Goal: Information Seeking & Learning: Learn about a topic

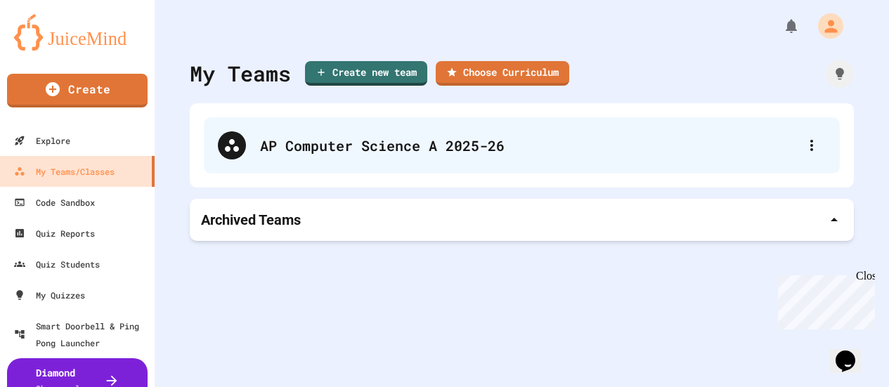
click at [311, 159] on div "AP Computer Science A 2025-26" at bounding box center [522, 145] width 636 height 56
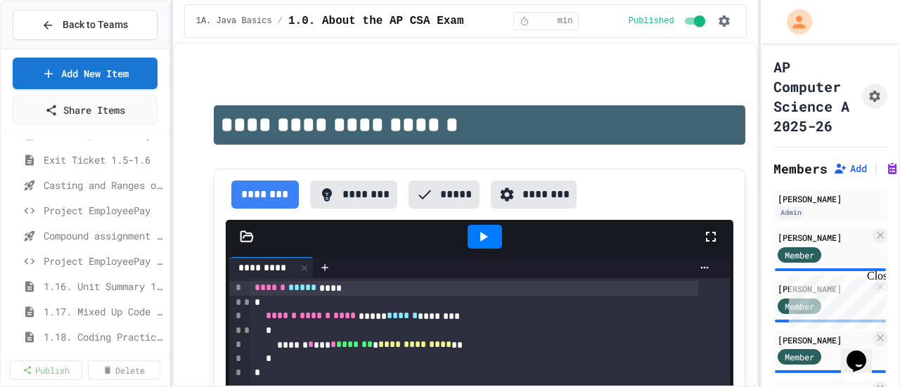
scroll to position [325, 0]
click at [85, 194] on div "Casting and Ranges of variables - Quiz" at bounding box center [84, 185] width 167 height 20
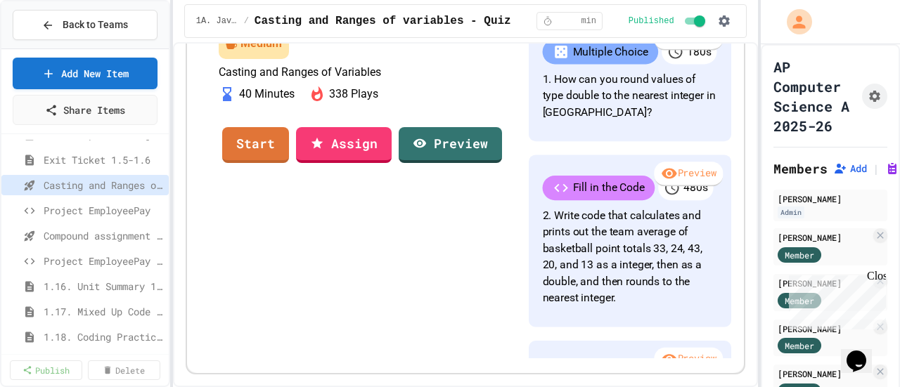
scroll to position [167, 0]
click at [289, 163] on link "Start" at bounding box center [255, 145] width 67 height 36
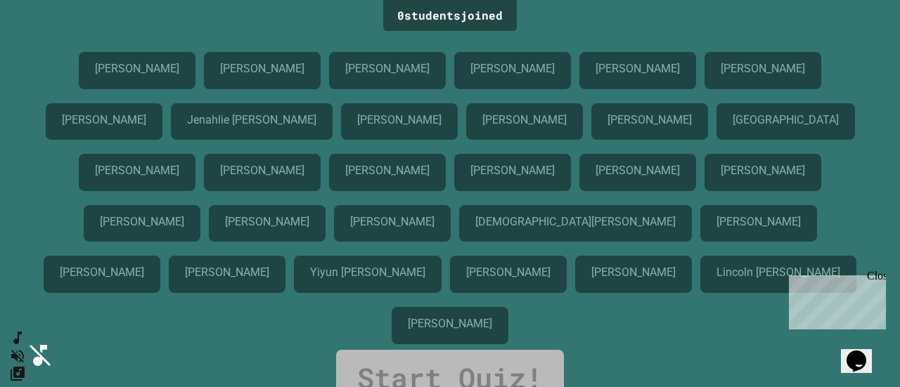
click at [880, 277] on div "Close" at bounding box center [876, 279] width 18 height 18
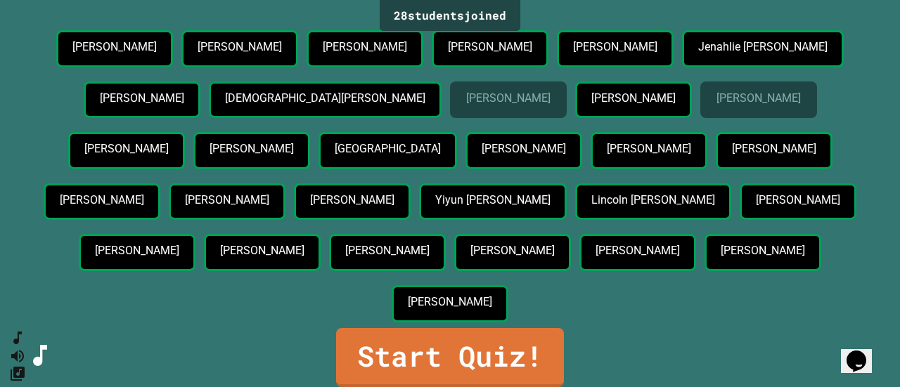
click at [526, 351] on link "Start Quiz!" at bounding box center [450, 357] width 228 height 59
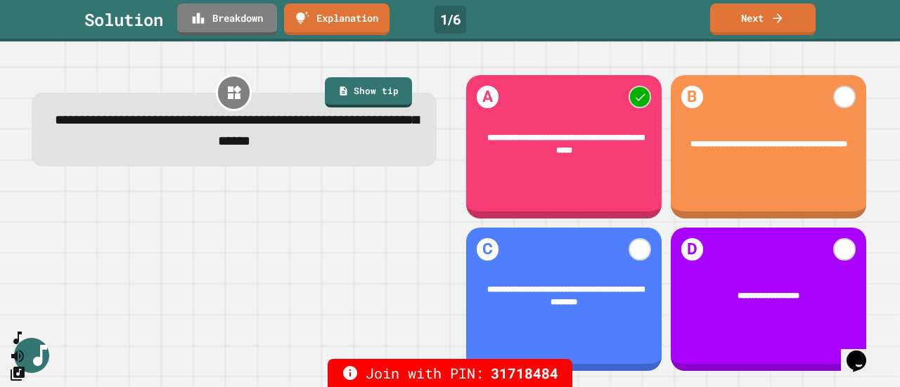
click at [791, 21] on link "Next" at bounding box center [762, 20] width 105 height 32
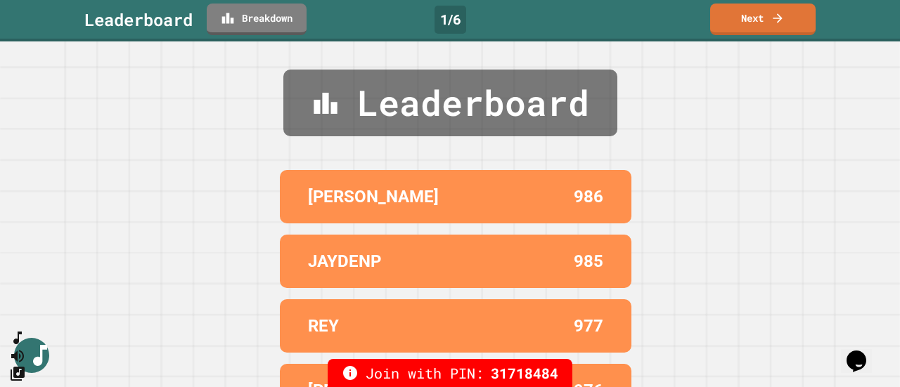
click at [783, 16] on icon at bounding box center [777, 18] width 14 height 14
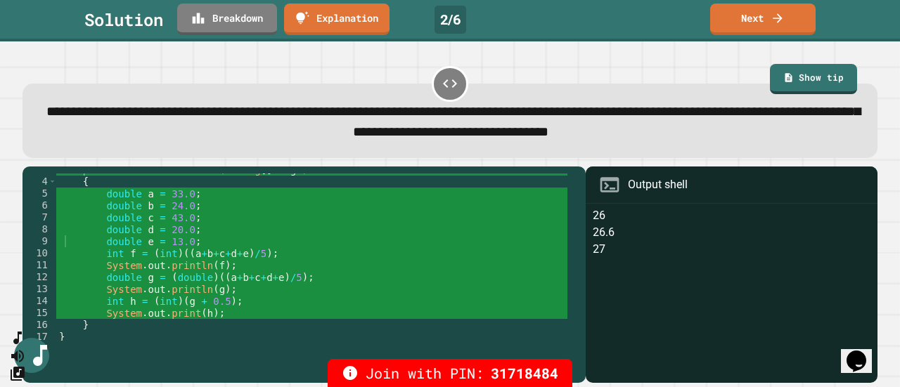
scroll to position [36, 0]
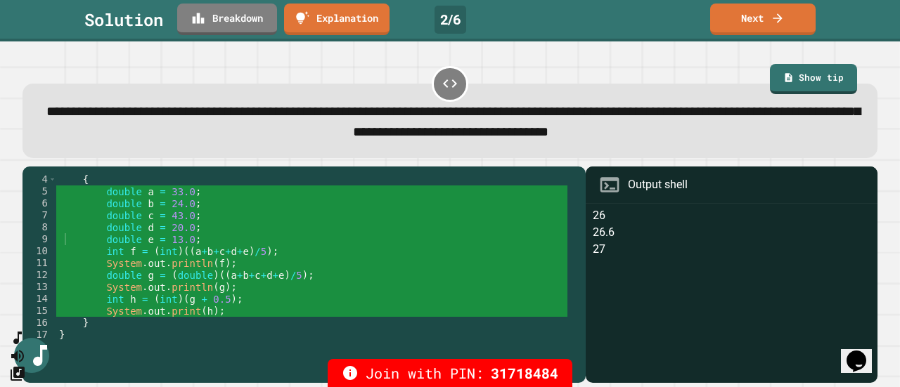
click at [768, 23] on link "Next" at bounding box center [762, 20] width 105 height 32
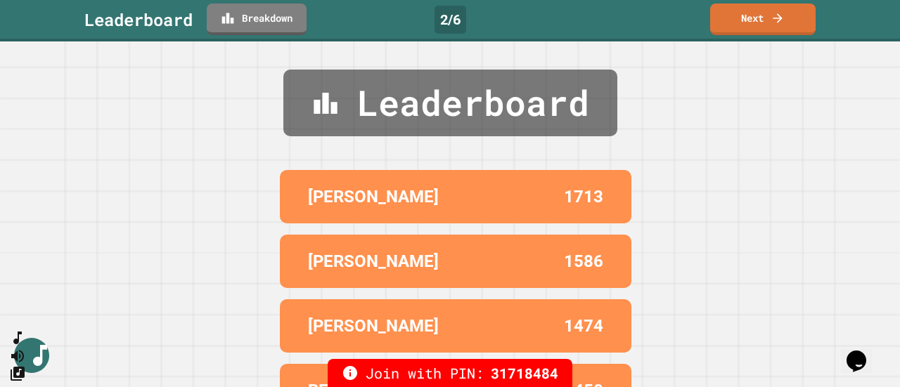
click at [772, 18] on icon at bounding box center [777, 18] width 14 height 14
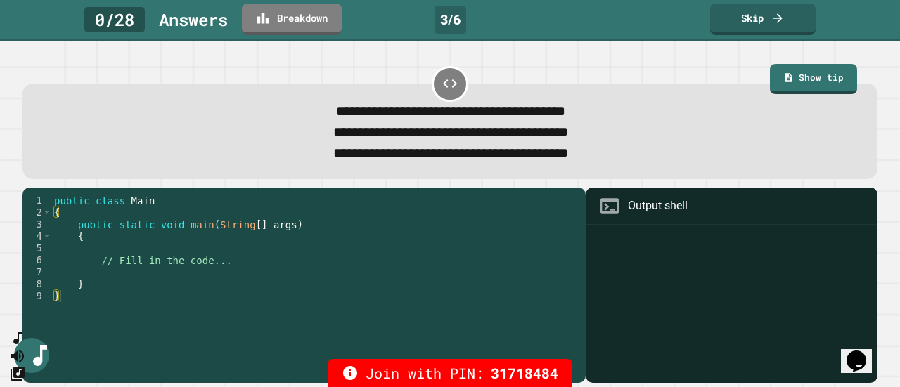
click at [784, 31] on link "Skip" at bounding box center [762, 20] width 105 height 32
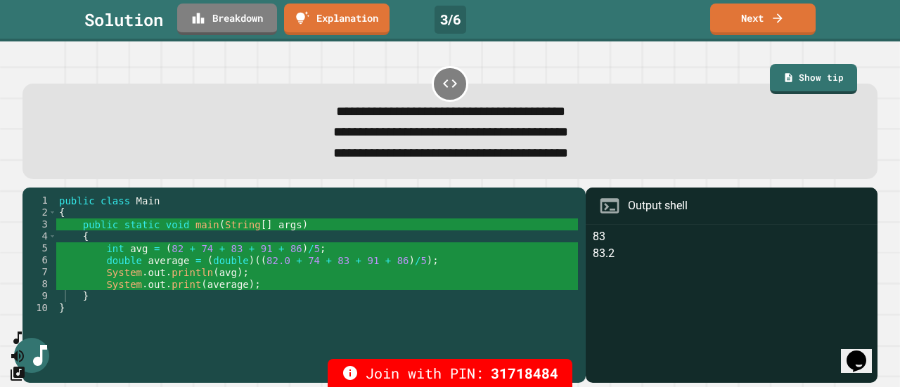
click at [782, 27] on link "Next" at bounding box center [762, 20] width 105 height 32
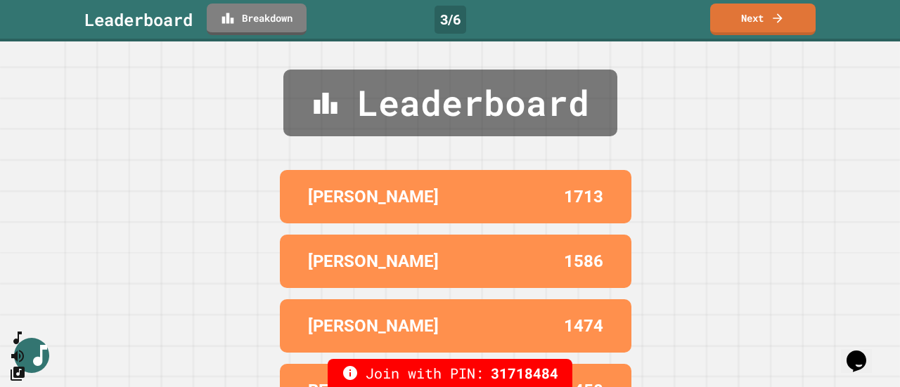
click at [770, 26] on link "Next" at bounding box center [762, 20] width 105 height 32
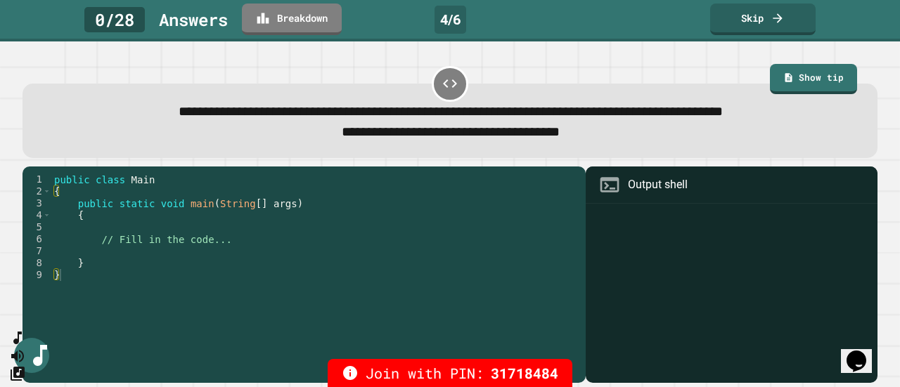
click at [775, 25] on icon at bounding box center [777, 18] width 14 height 14
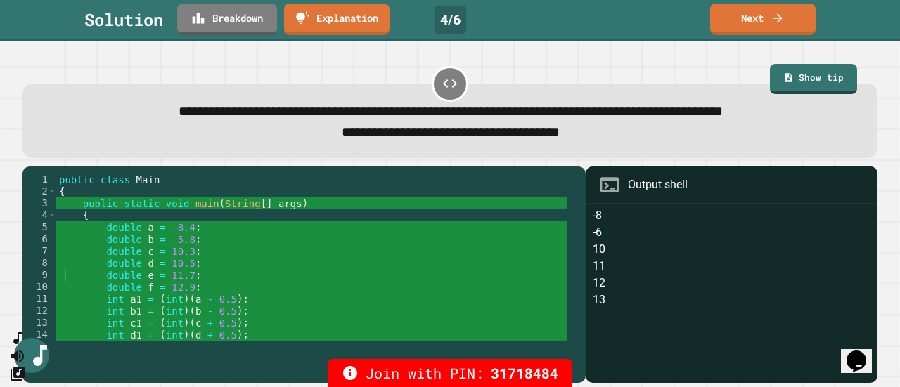
click at [768, 24] on link "Next" at bounding box center [762, 20] width 105 height 32
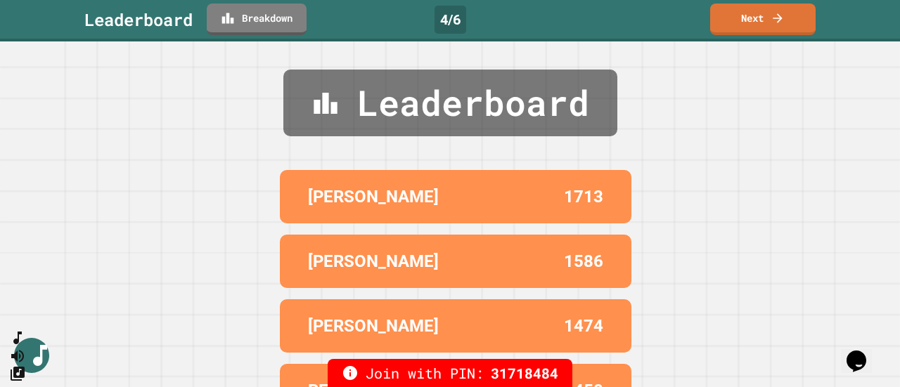
click at [760, 27] on link "Next" at bounding box center [762, 20] width 105 height 32
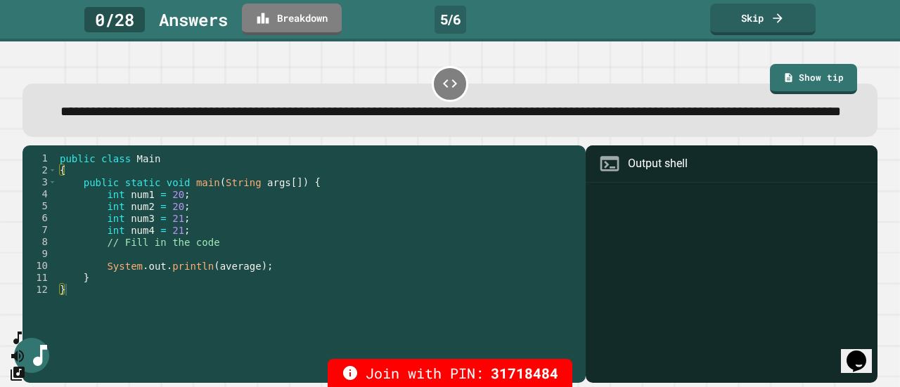
click at [758, 21] on link "Skip" at bounding box center [762, 20] width 105 height 32
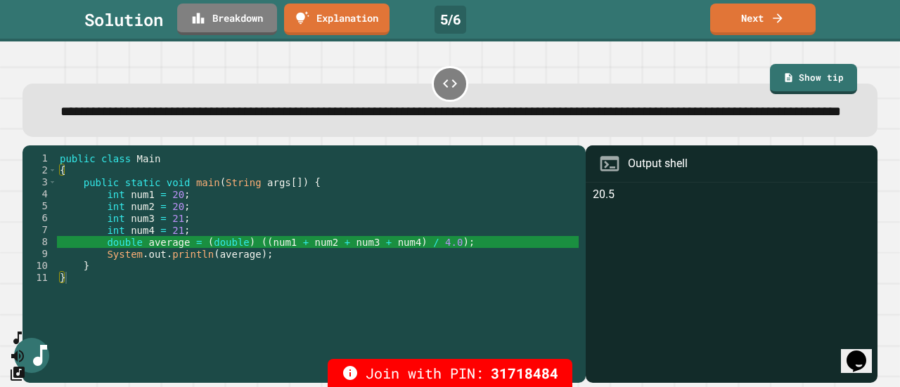
click at [768, 22] on link "Next" at bounding box center [762, 20] width 105 height 32
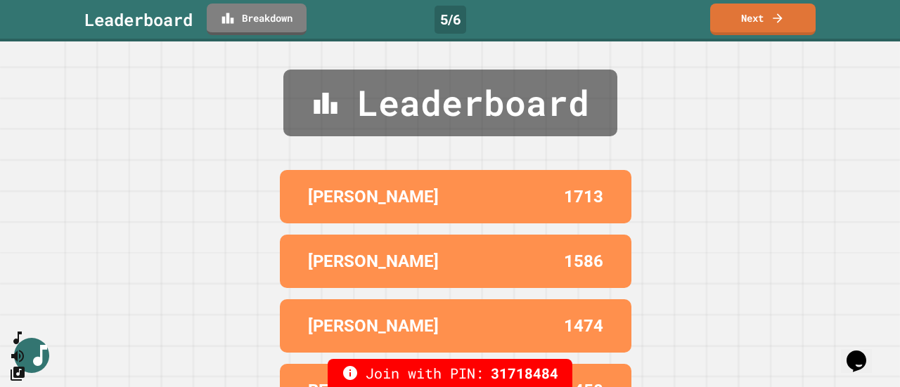
click at [751, 22] on link "Next" at bounding box center [762, 20] width 105 height 32
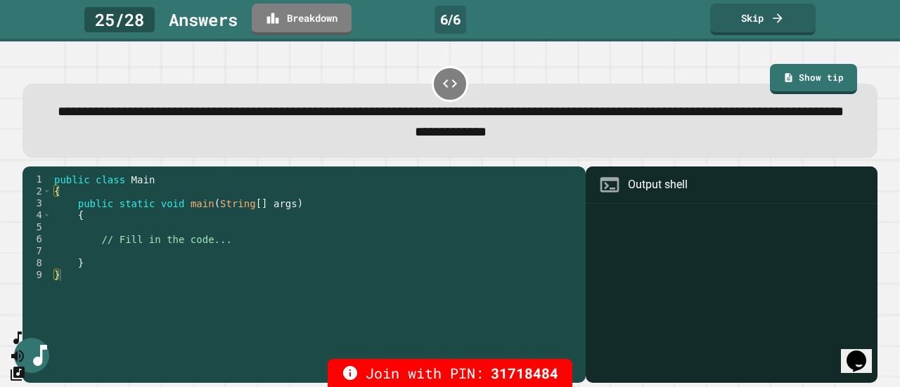
click at [758, 22] on link "Skip" at bounding box center [762, 20] width 105 height 32
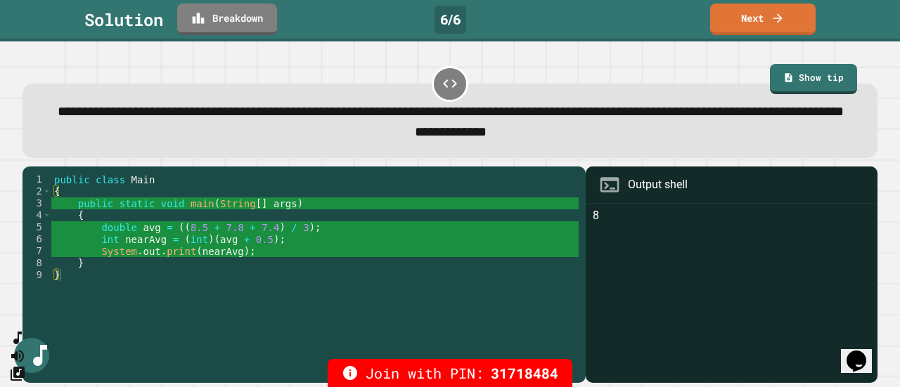
click at [768, 16] on link "Next" at bounding box center [762, 20] width 105 height 32
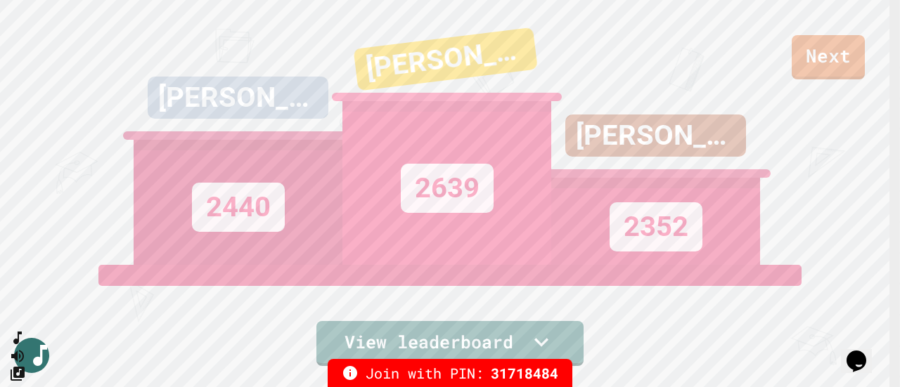
click at [541, 337] on icon at bounding box center [541, 342] width 28 height 28
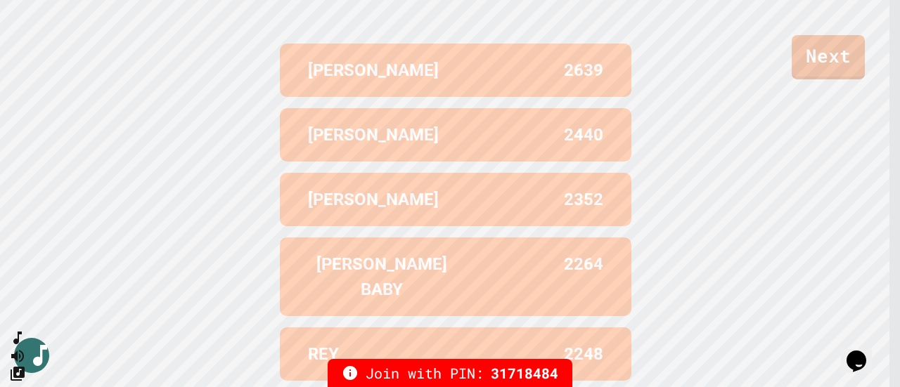
scroll to position [549, 0]
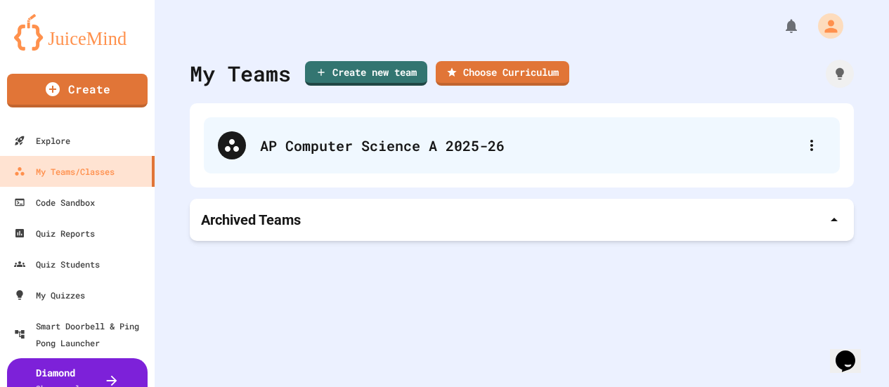
click at [412, 154] on div "AP Computer Science A 2025-26" at bounding box center [529, 145] width 538 height 21
